Goal: Task Accomplishment & Management: Use online tool/utility

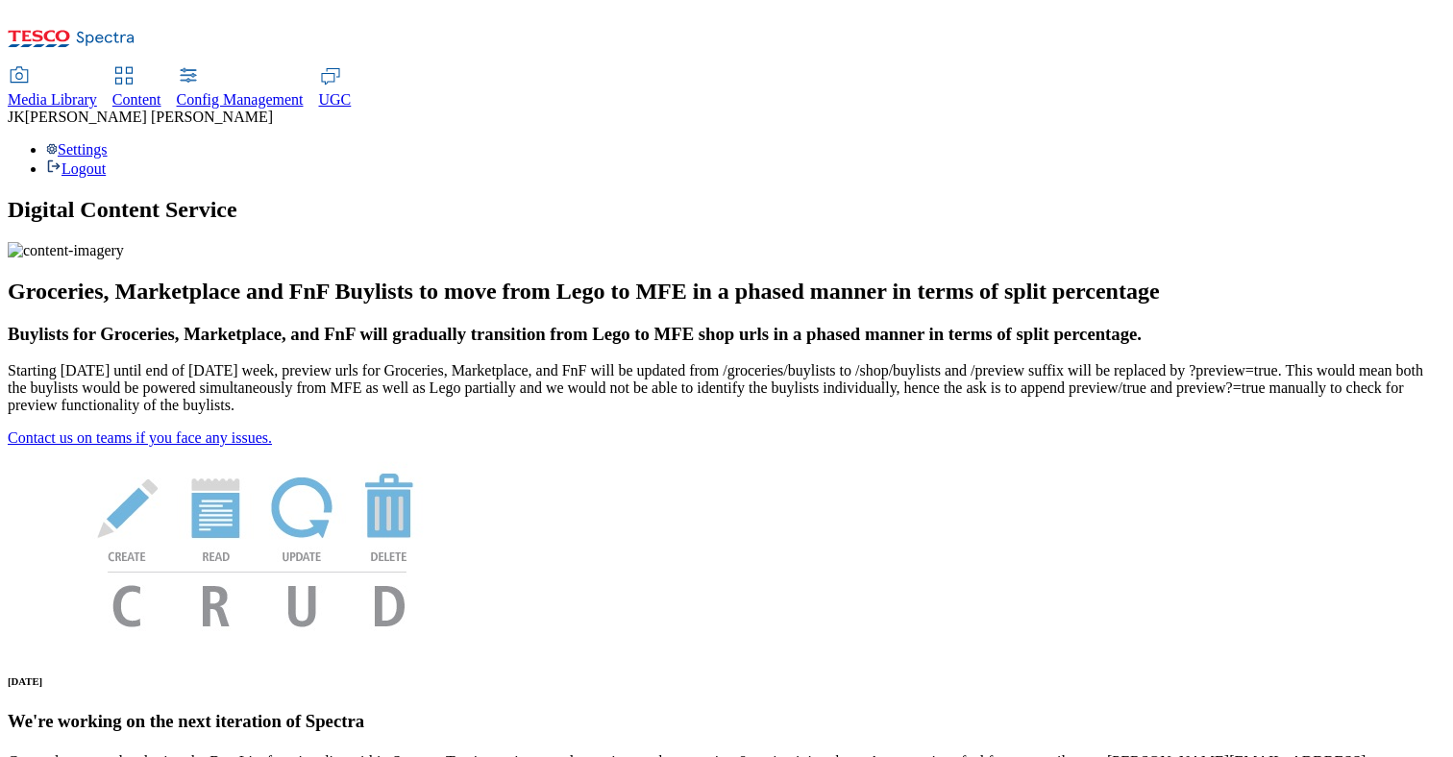
click at [161, 91] on span "Content" at bounding box center [136, 99] width 49 height 16
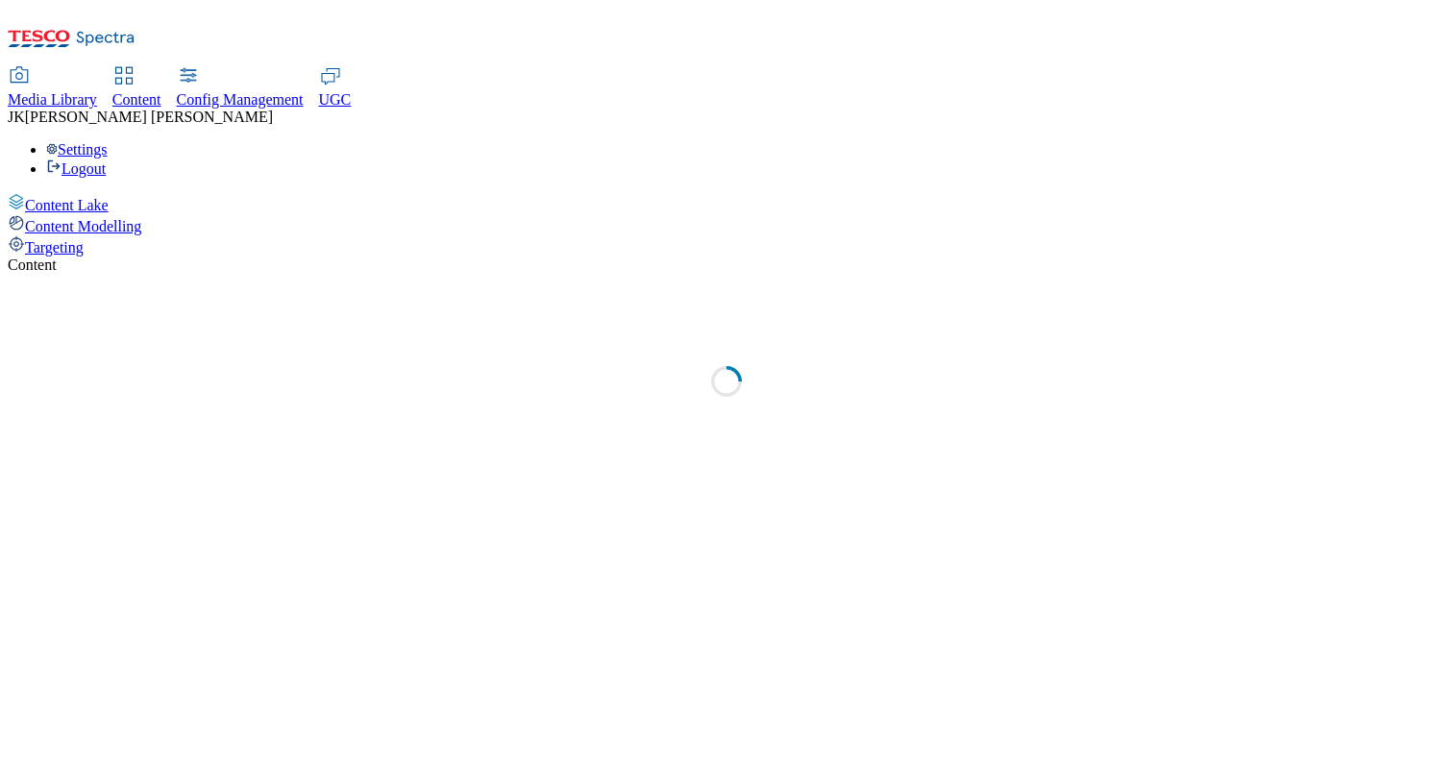
click at [84, 239] on span "Targeting" at bounding box center [54, 247] width 59 height 16
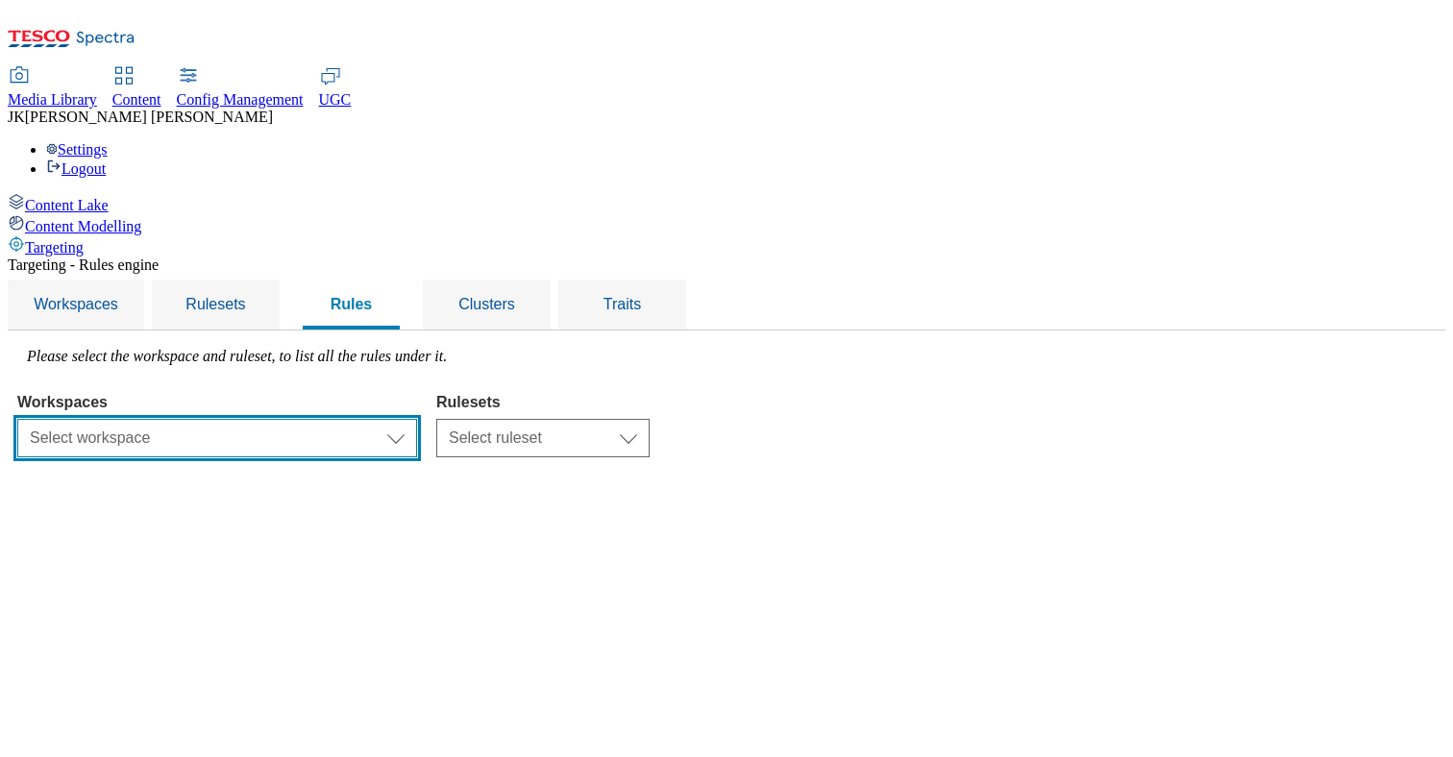
click at [417, 419] on select "Select workspace Test Targeting_28th_August_Sanity test [DATE] Test_Sanity_28th…" at bounding box center [217, 438] width 400 height 38
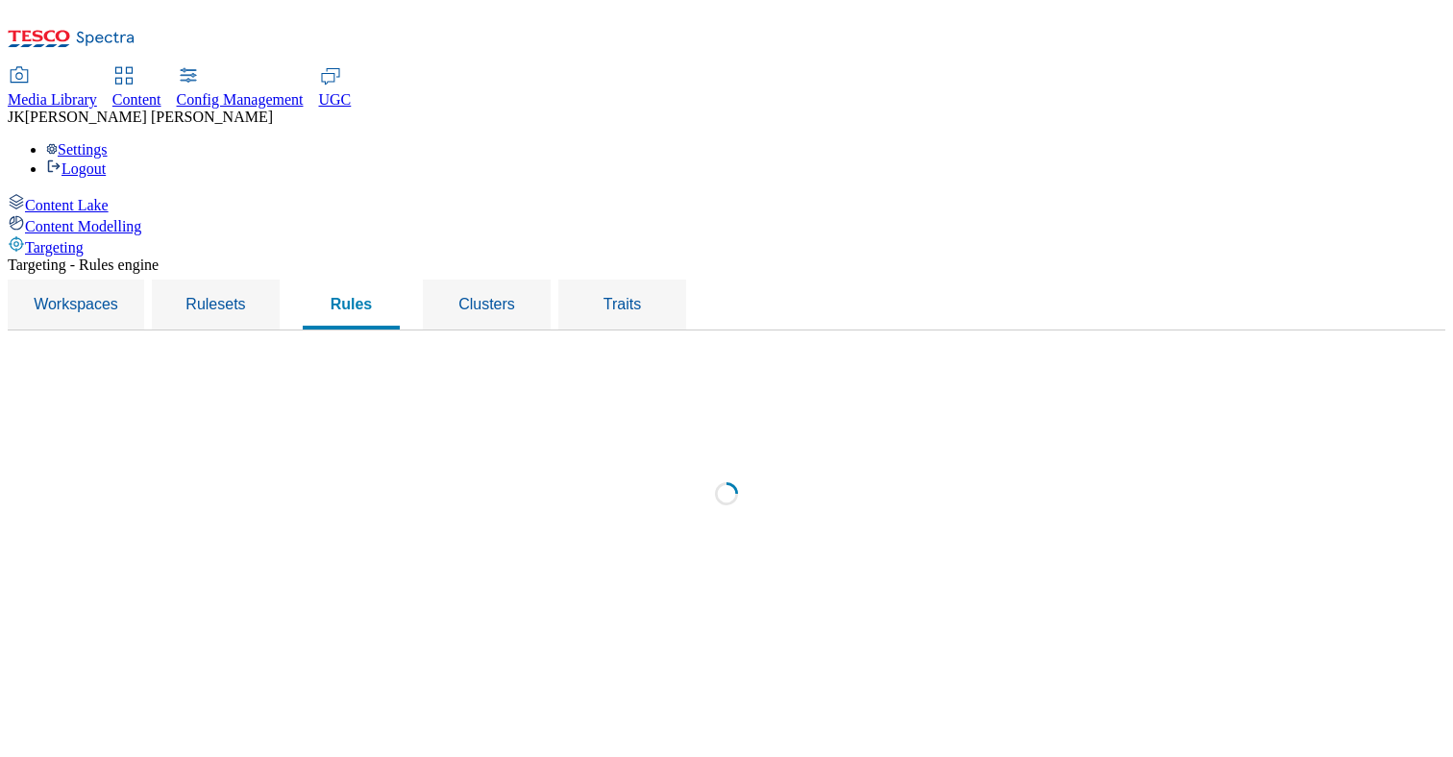
select select "f510054f-adaa-4692-b570-80fa3897127a"
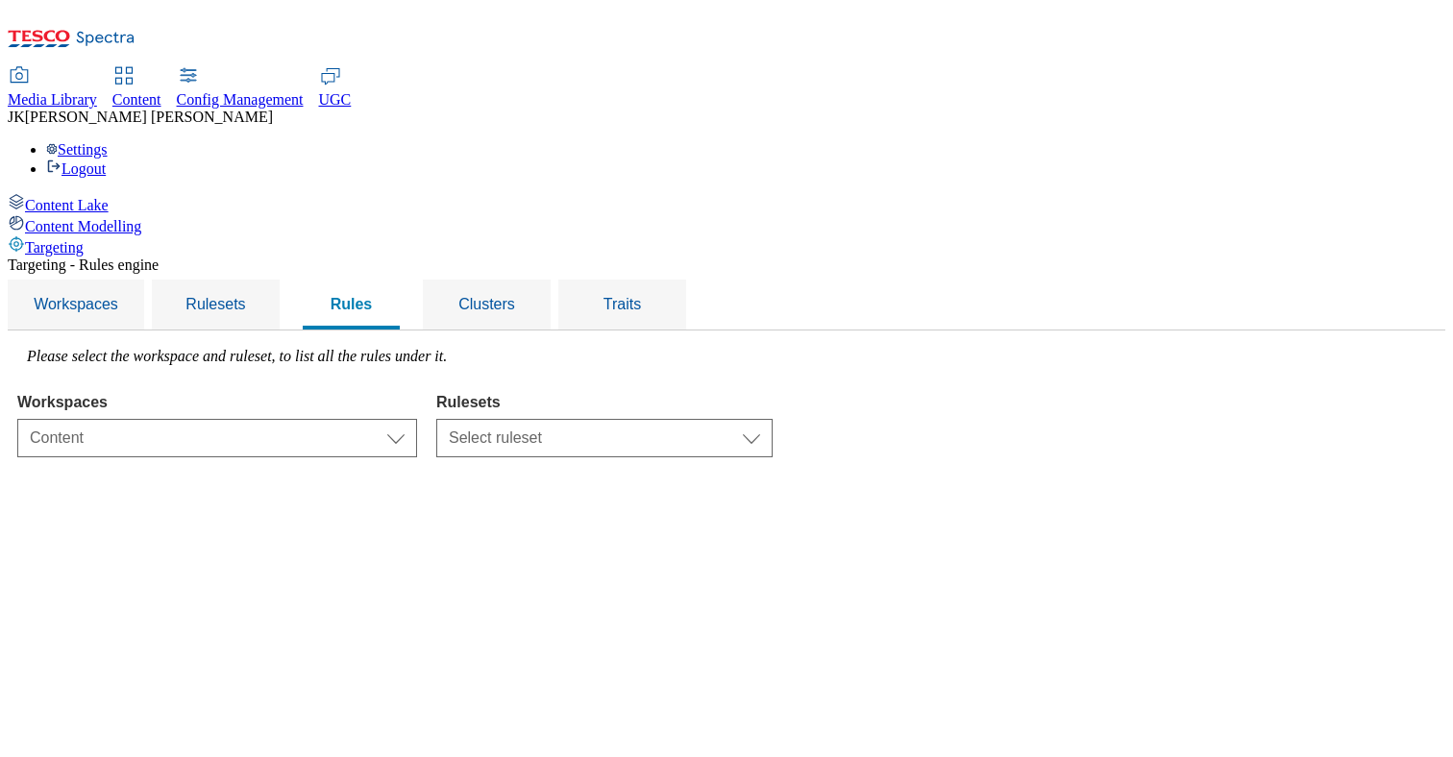
click at [763, 419] on select "Select ruleset CZ TEST HU ROI SK UK clubcard-roi clubcard-website customer-enga…" at bounding box center [604, 438] width 336 height 38
select select "5113db17-1b35-4e50-beac-5f3c7afeb8da"
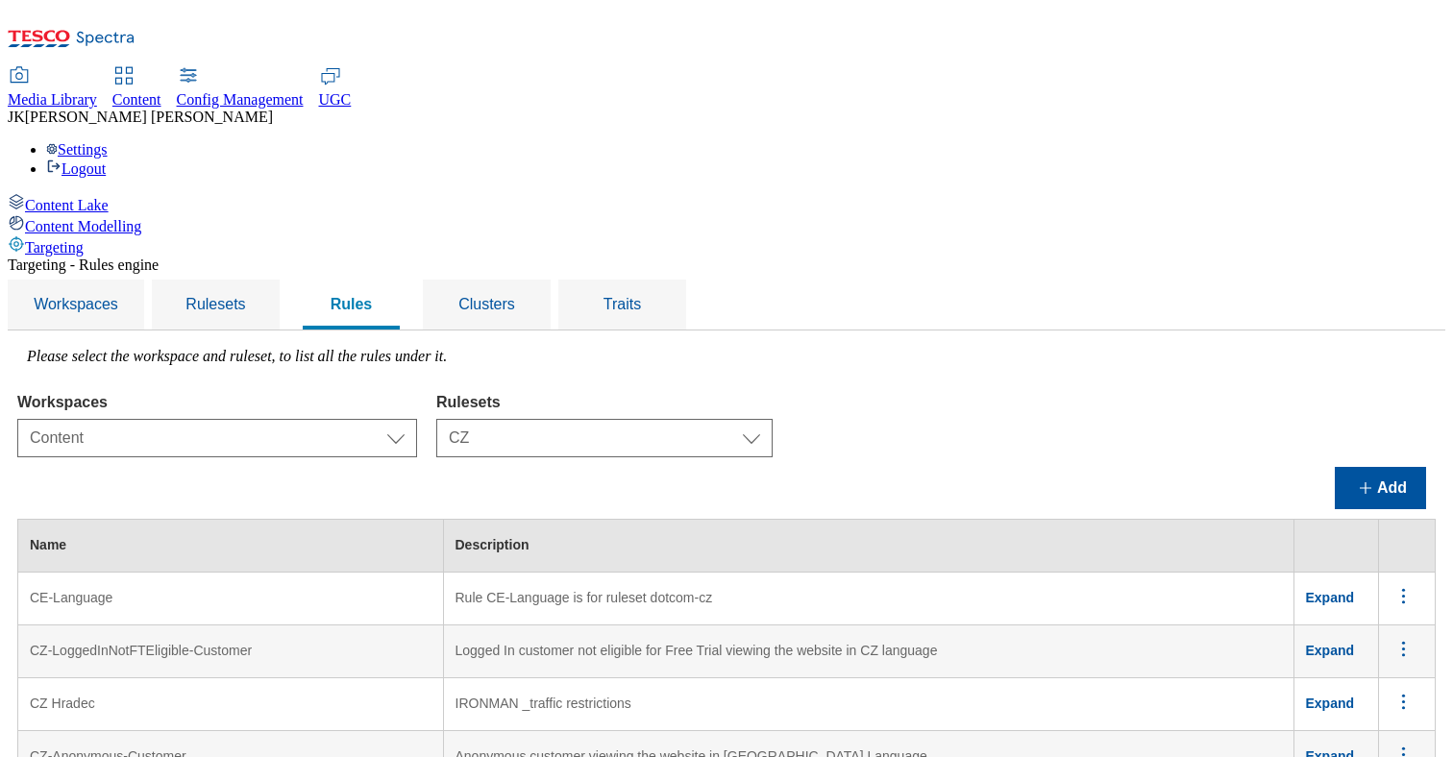
scroll to position [1736, 0]
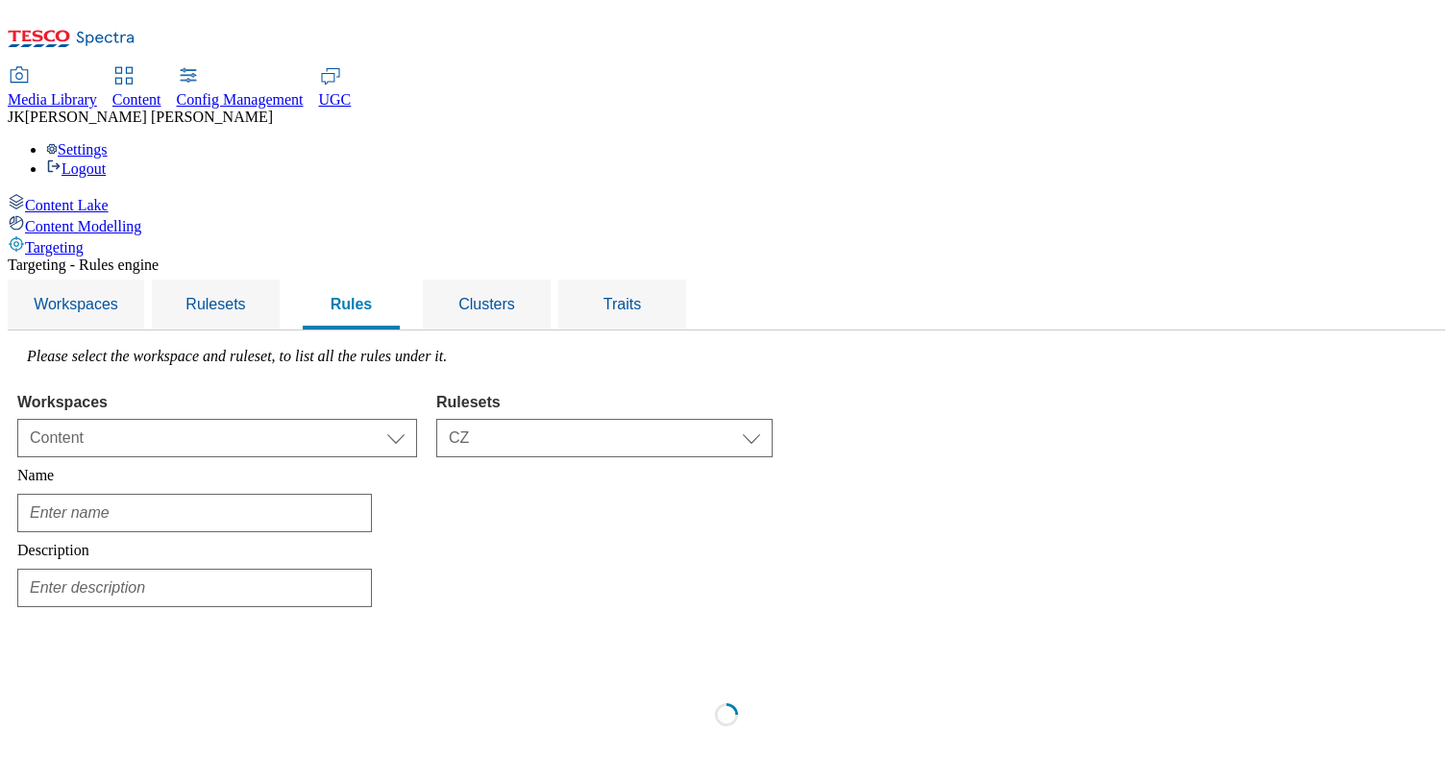
type input "GIAB-stores-[GEOGRAPHIC_DATA]"
type input "Rule GIAB-stores-CZ is for ruleset ighs-cz"
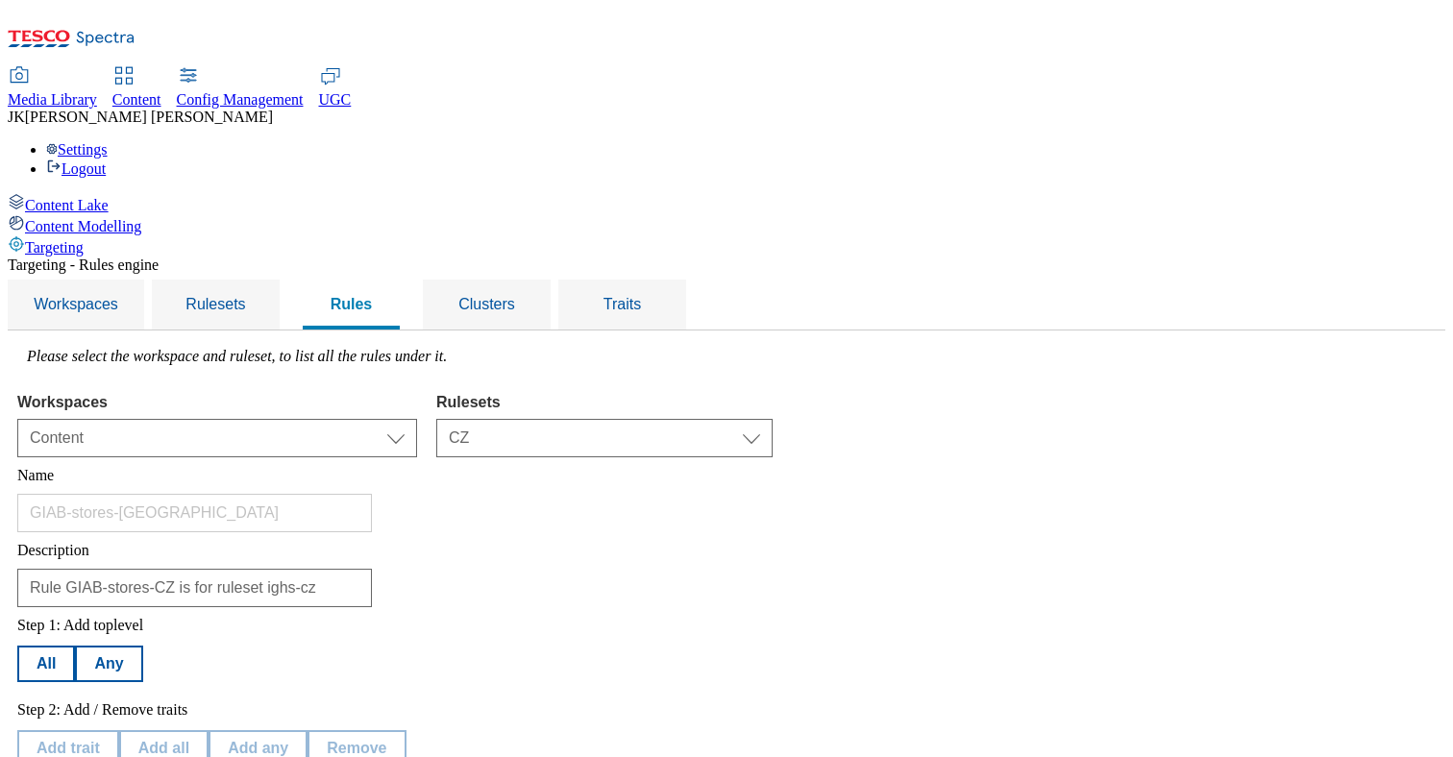
scroll to position [307, 0]
